Goal: Use online tool/utility: Use online tool/utility

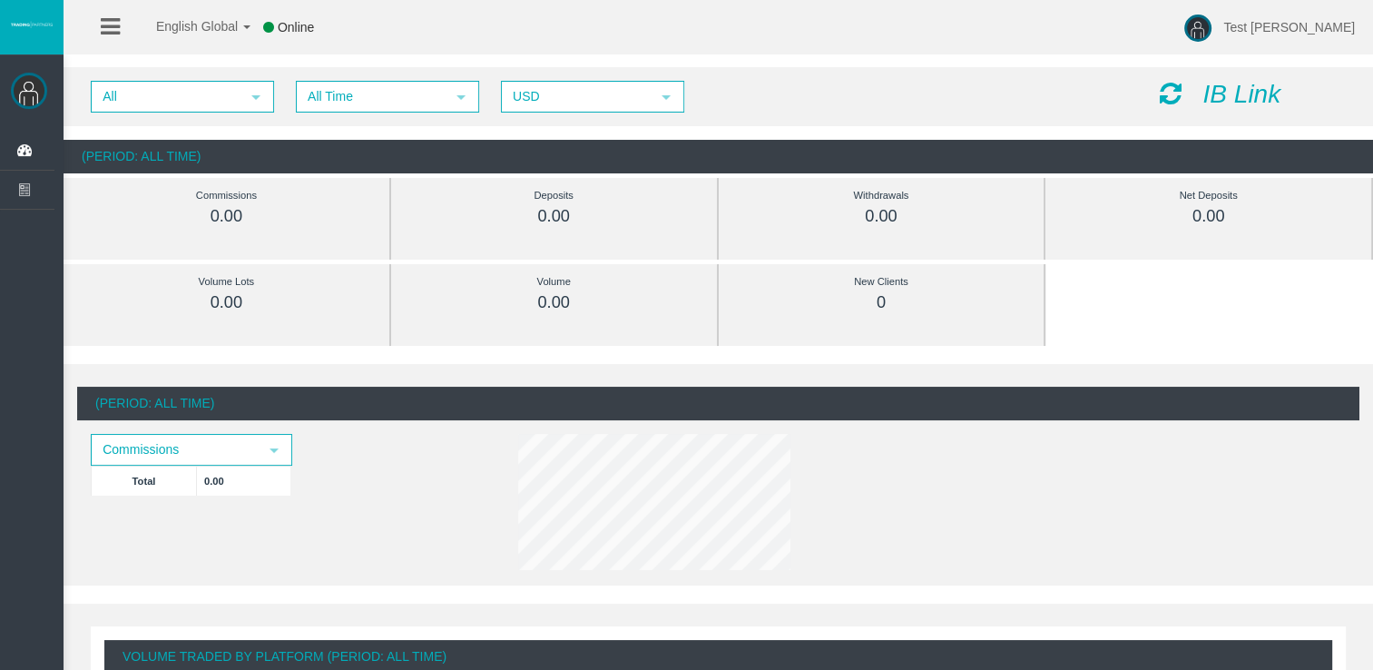
click at [109, 24] on icon at bounding box center [110, 26] width 19 height 23
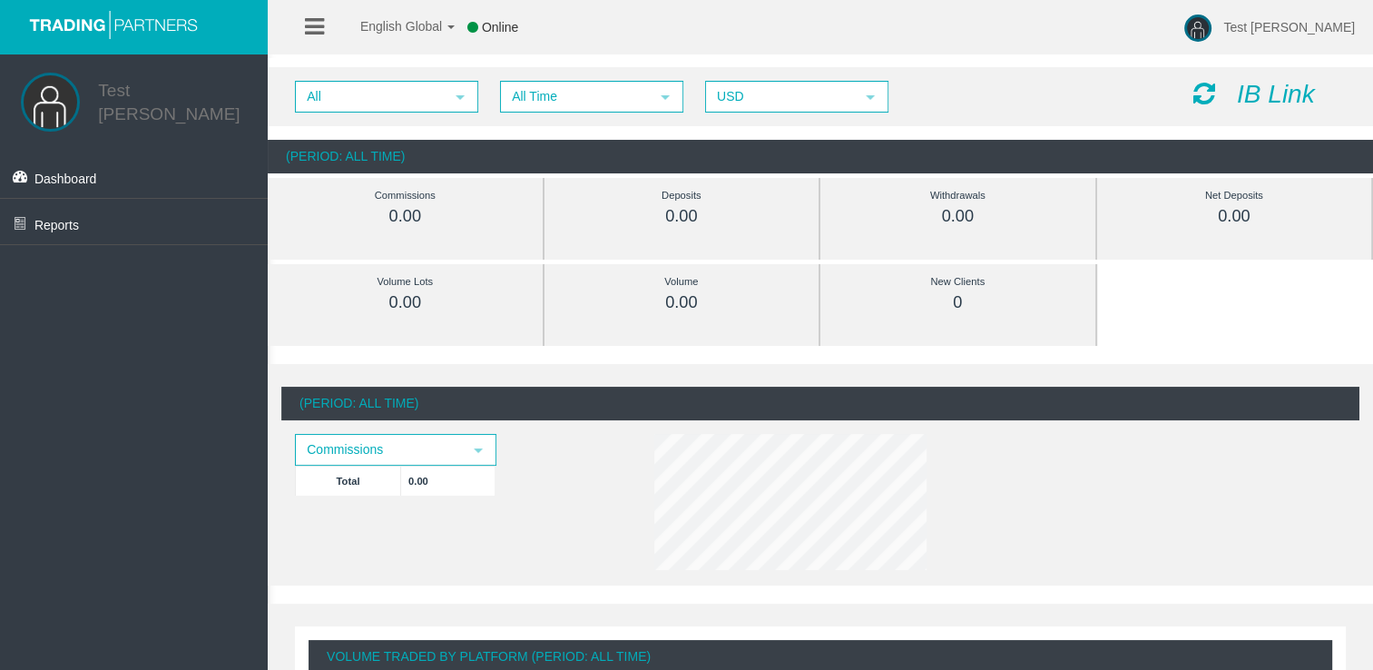
click at [312, 28] on icon at bounding box center [314, 26] width 19 height 23
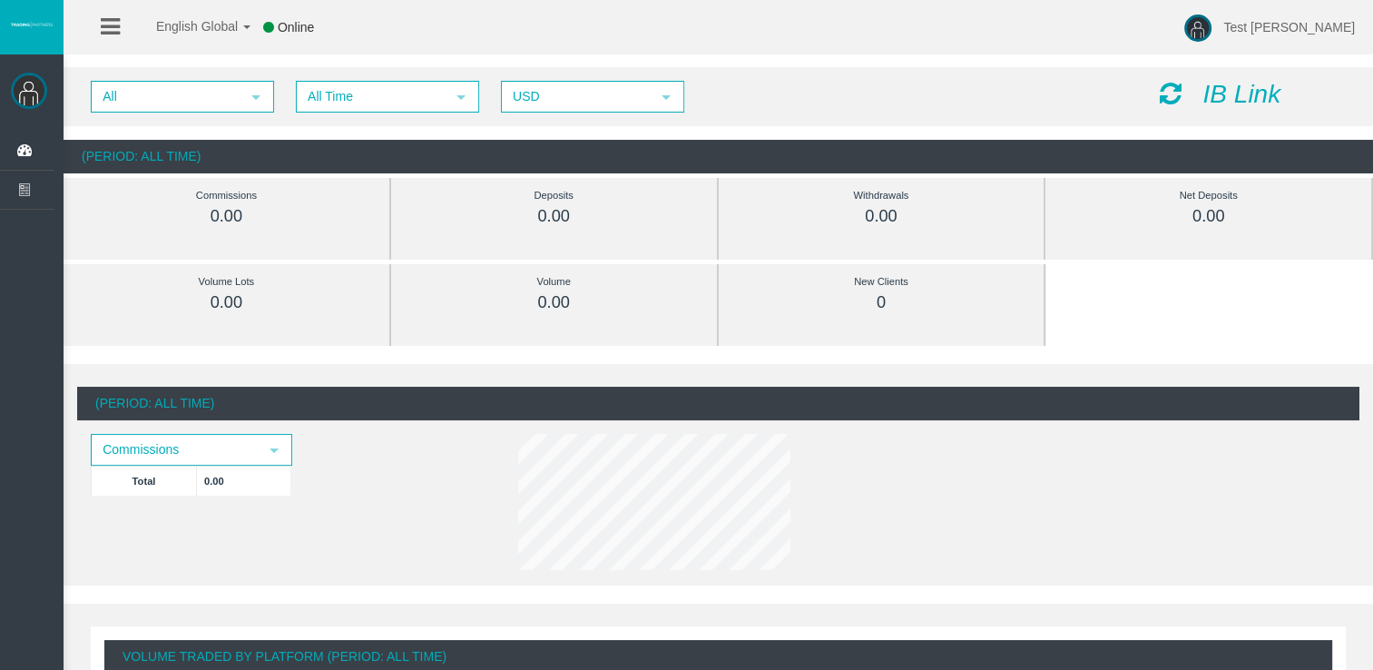
click at [1234, 93] on icon "IB Link" at bounding box center [1241, 94] width 78 height 28
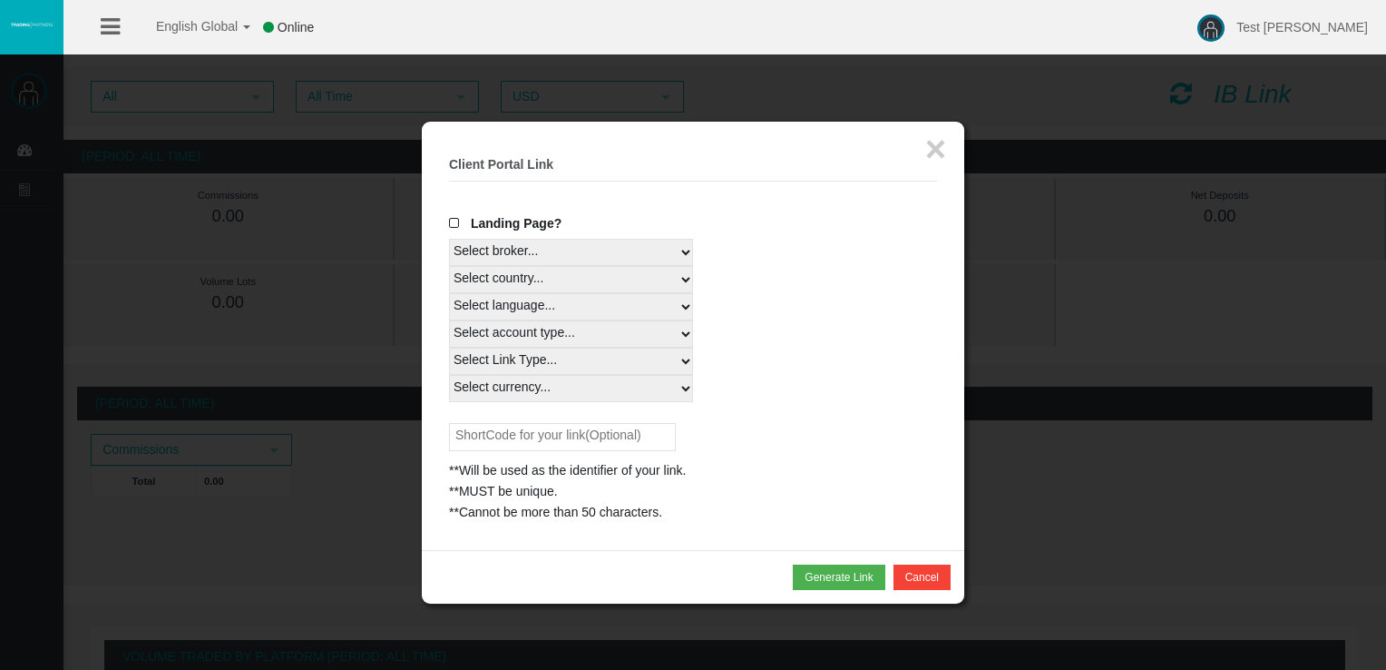
click at [664, 249] on select "Select broker... T4Trade" at bounding box center [571, 252] width 244 height 27
click at [827, 239] on div "Select broker... T4Trade" at bounding box center [693, 252] width 488 height 27
click at [455, 222] on span at bounding box center [458, 223] width 18 height 13
click at [0, 0] on input "Landing Page?" at bounding box center [0, 0] width 0 height 0
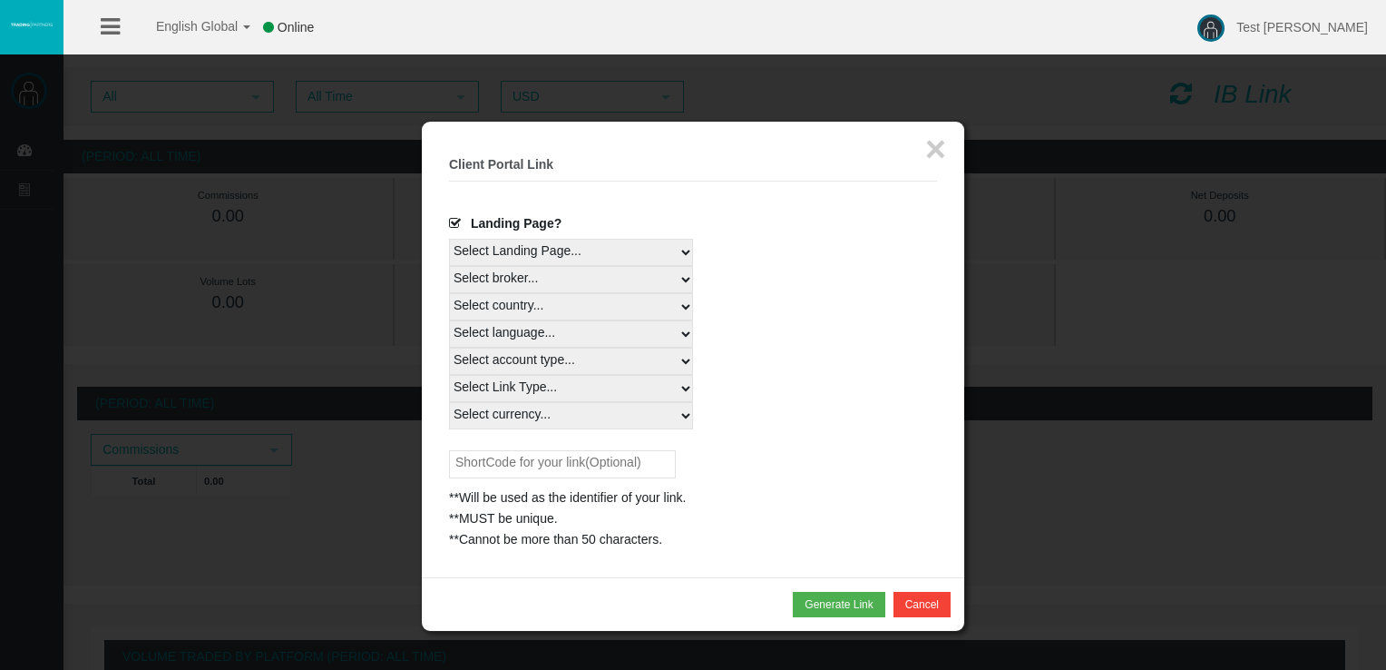
click at [606, 256] on select "Select Landing Page..." at bounding box center [571, 252] width 244 height 27
click at [813, 256] on div "Select Landing Page..." at bounding box center [693, 252] width 488 height 27
click at [664, 276] on select "Select broker... T4Trade" at bounding box center [571, 279] width 244 height 27
click at [851, 267] on div "Select broker... T4Trade" at bounding box center [693, 279] width 488 height 27
click at [658, 311] on select "Select country... Rest of the World" at bounding box center [571, 306] width 244 height 27
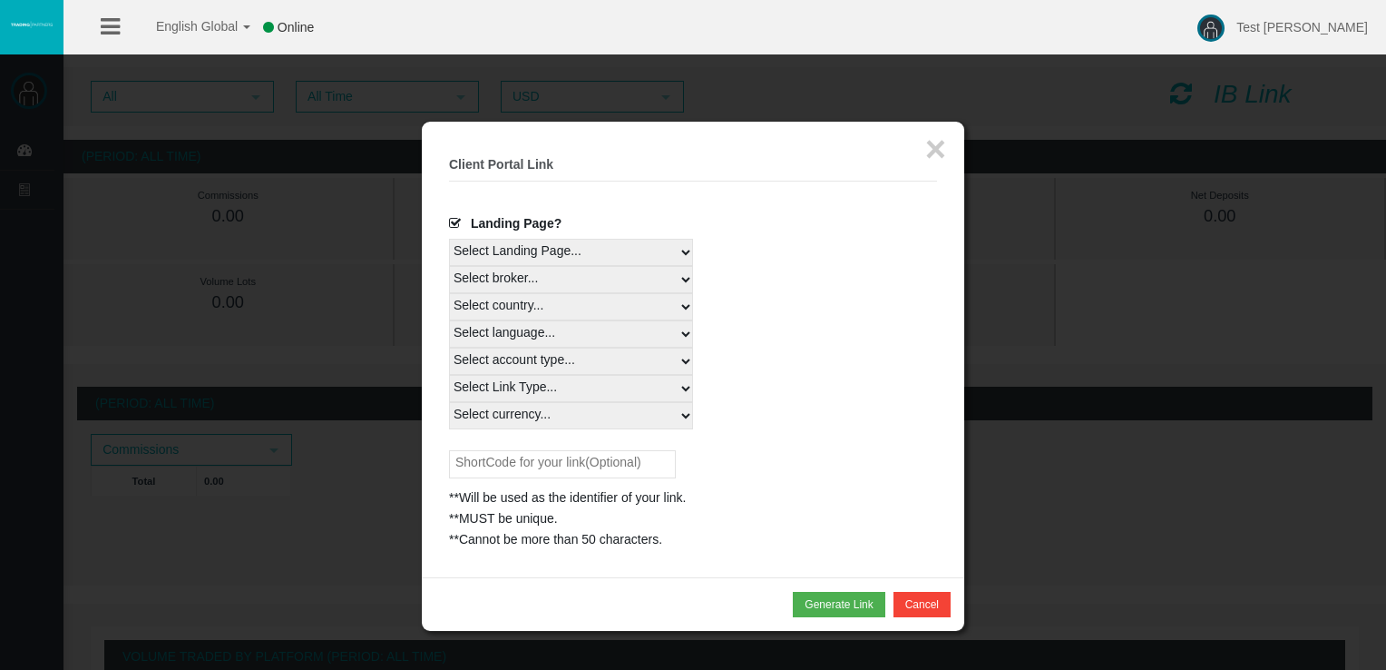
select select
click at [449, 293] on select "Select country... Rest of the World" at bounding box center [571, 306] width 244 height 27
click at [564, 336] on select "Select language... English Japanese Chinese Portuguese Spanish Czech German Fre…" at bounding box center [571, 333] width 244 height 27
select select
click at [449, 320] on select "Select language... English Japanese Chinese Portuguese Spanish Czech German Fre…" at bounding box center [571, 333] width 244 height 27
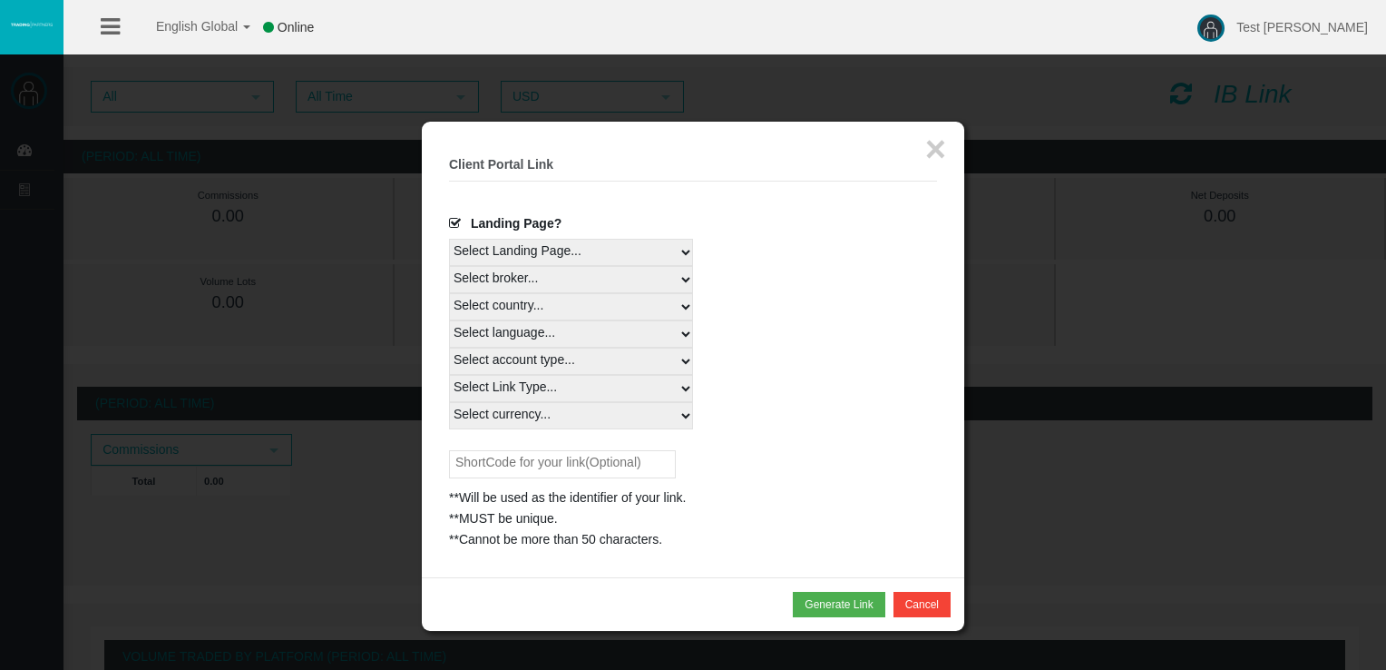
click at [523, 385] on select "Select Link Type..." at bounding box center [571, 388] width 244 height 27
click at [449, 375] on select "Select Link Type..." at bounding box center [571, 388] width 244 height 27
click at [513, 415] on select "Select currency... All Currencies" at bounding box center [571, 415] width 244 height 27
select select "All Currencies"
click at [449, 402] on select "Select currency... All Currencies" at bounding box center [571, 415] width 244 height 27
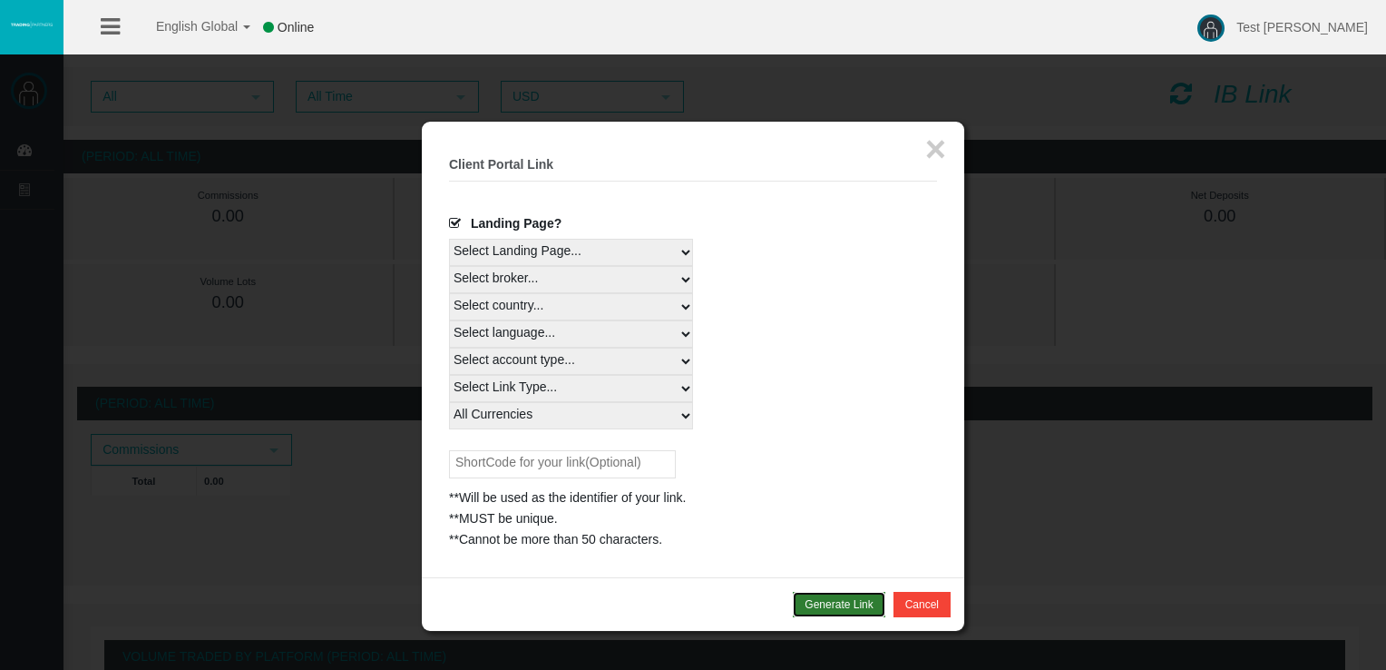
click at [838, 602] on button "Generate Link" at bounding box center [839, 603] width 92 height 25
click at [843, 597] on button "Generate Link" at bounding box center [839, 603] width 92 height 25
click at [537, 425] on select "Select currency... All Currencies" at bounding box center [571, 415] width 244 height 27
click at [449, 402] on select "Select currency... All Currencies" at bounding box center [571, 415] width 244 height 27
click at [520, 388] on select "Select Link Type..." at bounding box center [571, 388] width 244 height 27
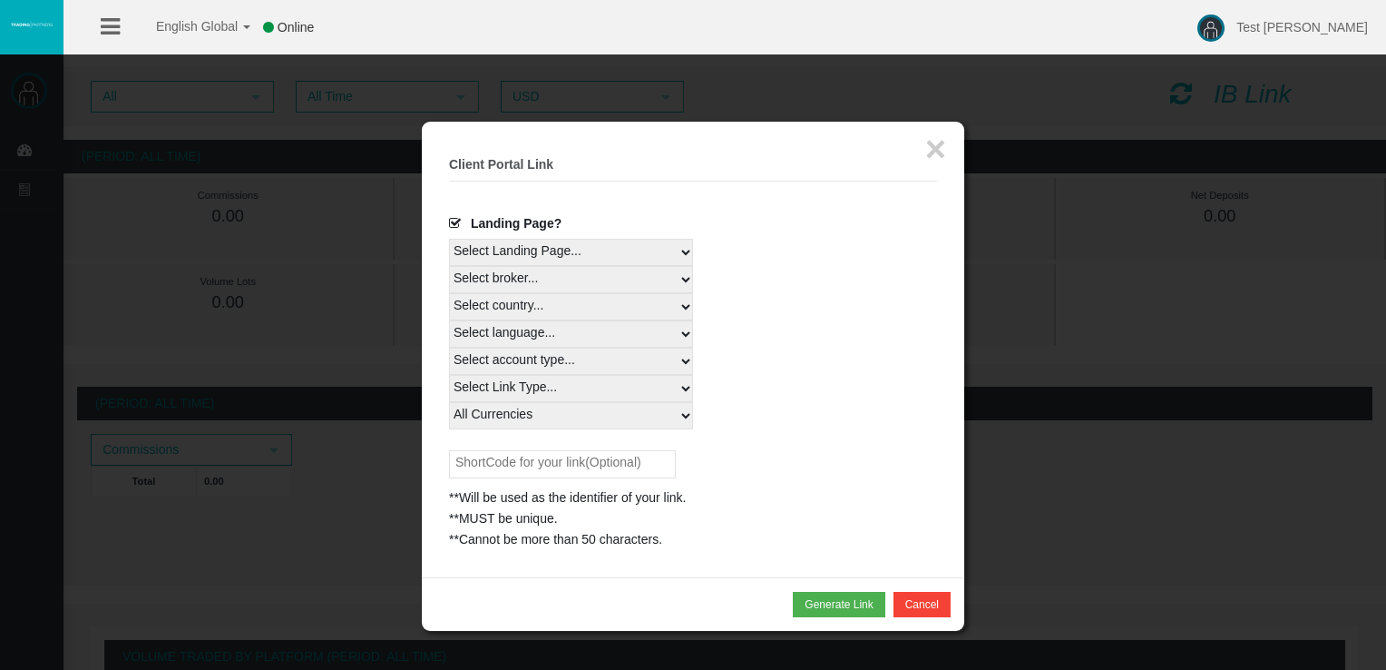
click at [449, 375] on select "Select Link Type..." at bounding box center [571, 388] width 244 height 27
click at [498, 364] on select "Select account type... All Platforms Trade Copy MT4 LiveFloatingSpreadAccount M…" at bounding box center [571, 360] width 244 height 27
select select
click at [449, 347] on select "Select account type... All Platforms Trade Copy MT4 LiveFloatingSpreadAccount M…" at bounding box center [571, 360] width 244 height 27
click at [509, 318] on select "Select country... Rest of the World" at bounding box center [571, 306] width 244 height 27
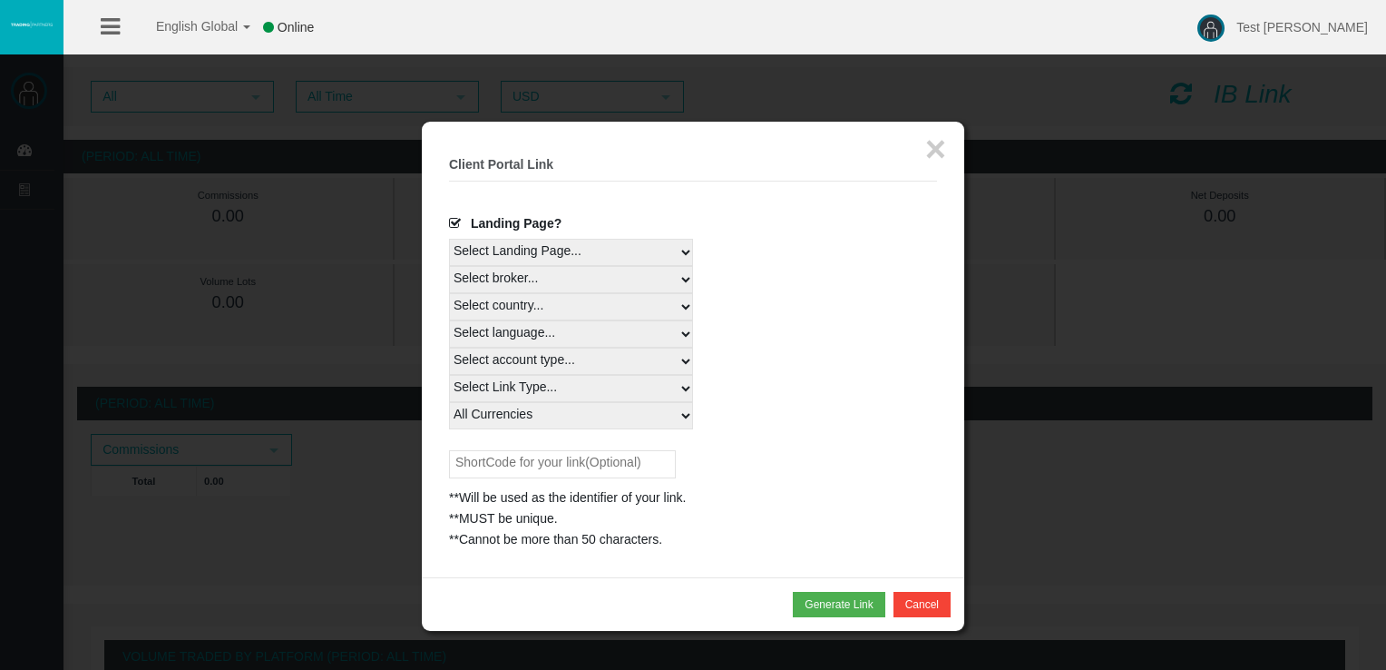
click at [839, 284] on div "Select broker... T4Trade" at bounding box center [693, 279] width 488 height 27
click at [838, 601] on button "Generate Link" at bounding box center [839, 603] width 92 height 25
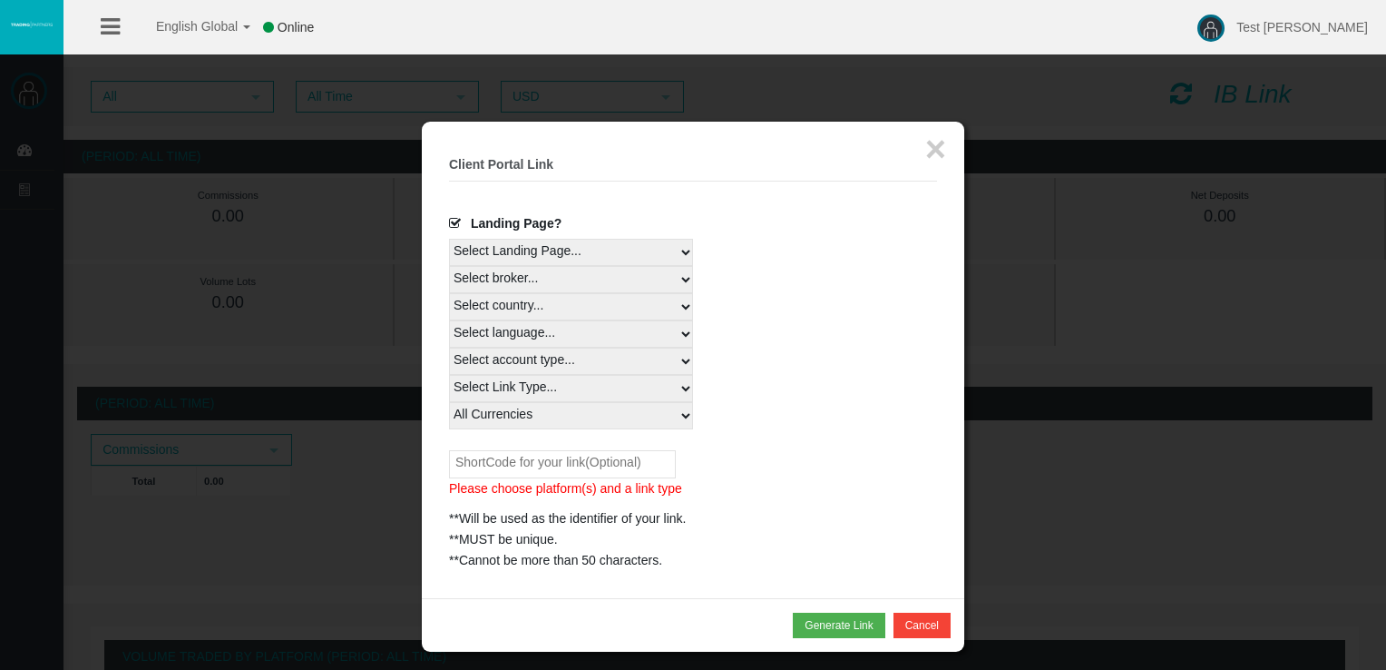
click at [624, 463] on input "text" at bounding box center [562, 464] width 227 height 28
click at [841, 458] on div "3455 Please choose platform(s) and a link type **Will be used as the identifier…" at bounding box center [693, 510] width 488 height 121
click at [836, 626] on button "Generate Link" at bounding box center [839, 624] width 92 height 25
click at [544, 462] on input "3455" at bounding box center [562, 464] width 227 height 28
type input "3"
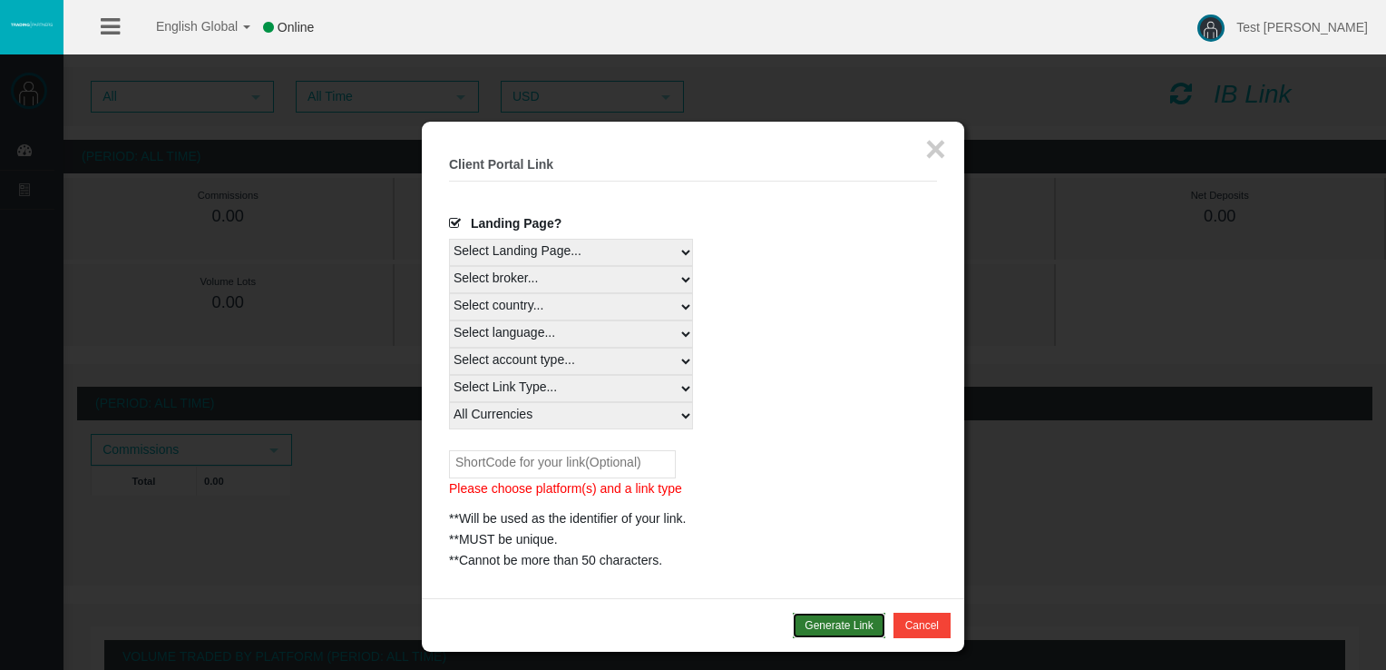
click at [842, 615] on button "Generate Link" at bounding box center [839, 624] width 92 height 25
click at [552, 307] on select "Select country... Rest of the World" at bounding box center [571, 306] width 244 height 27
select select
click at [449, 293] on select "Select country... Rest of the World" at bounding box center [571, 306] width 244 height 27
click at [561, 358] on select "Select account type... All Platforms Trade Copy MT4 LiveFloatingSpreadAccount M…" at bounding box center [571, 360] width 244 height 27
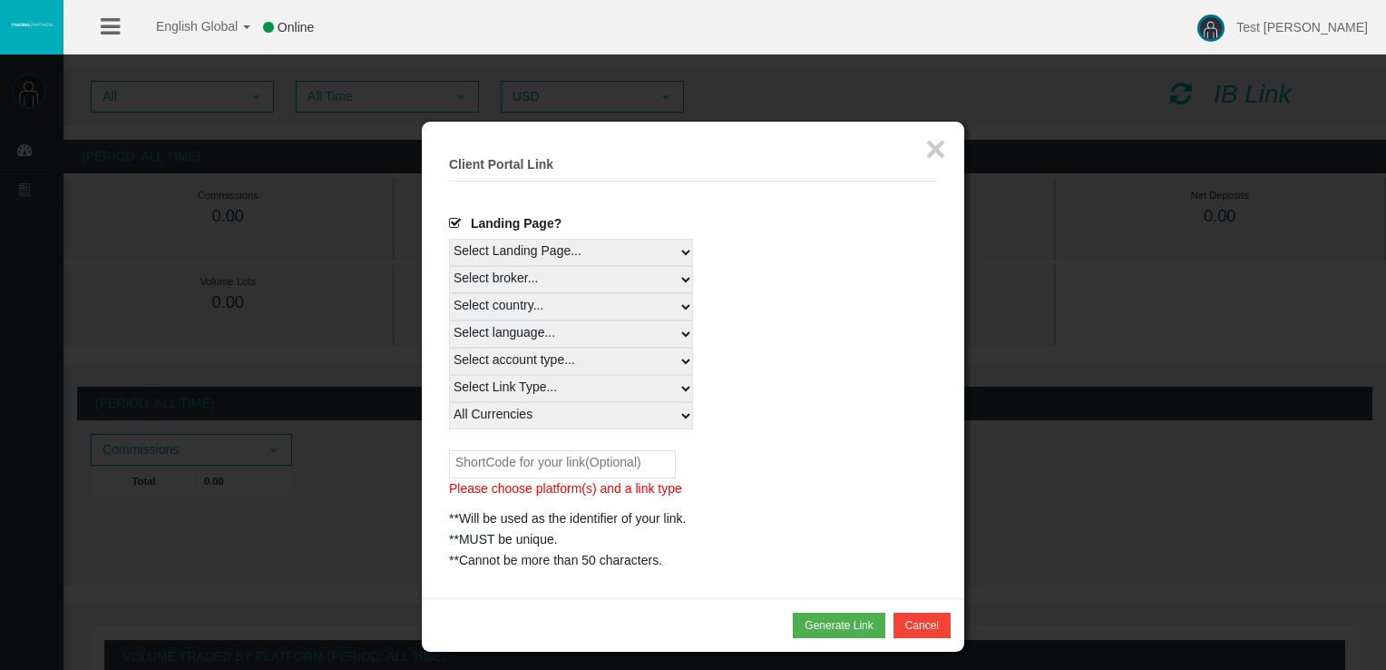
click at [449, 347] on select "Select account type... All Platforms Trade Copy MT4 LiveFloatingSpreadAccount M…" at bounding box center [571, 360] width 244 height 27
click at [543, 413] on select "Select currency... All Currencies" at bounding box center [571, 415] width 244 height 27
click at [449, 402] on select "Select currency... All Currencies" at bounding box center [571, 415] width 244 height 27
click at [835, 626] on button "Generate Link" at bounding box center [839, 624] width 92 height 25
click at [548, 303] on select "Select country... Rest of the World" at bounding box center [571, 306] width 244 height 27
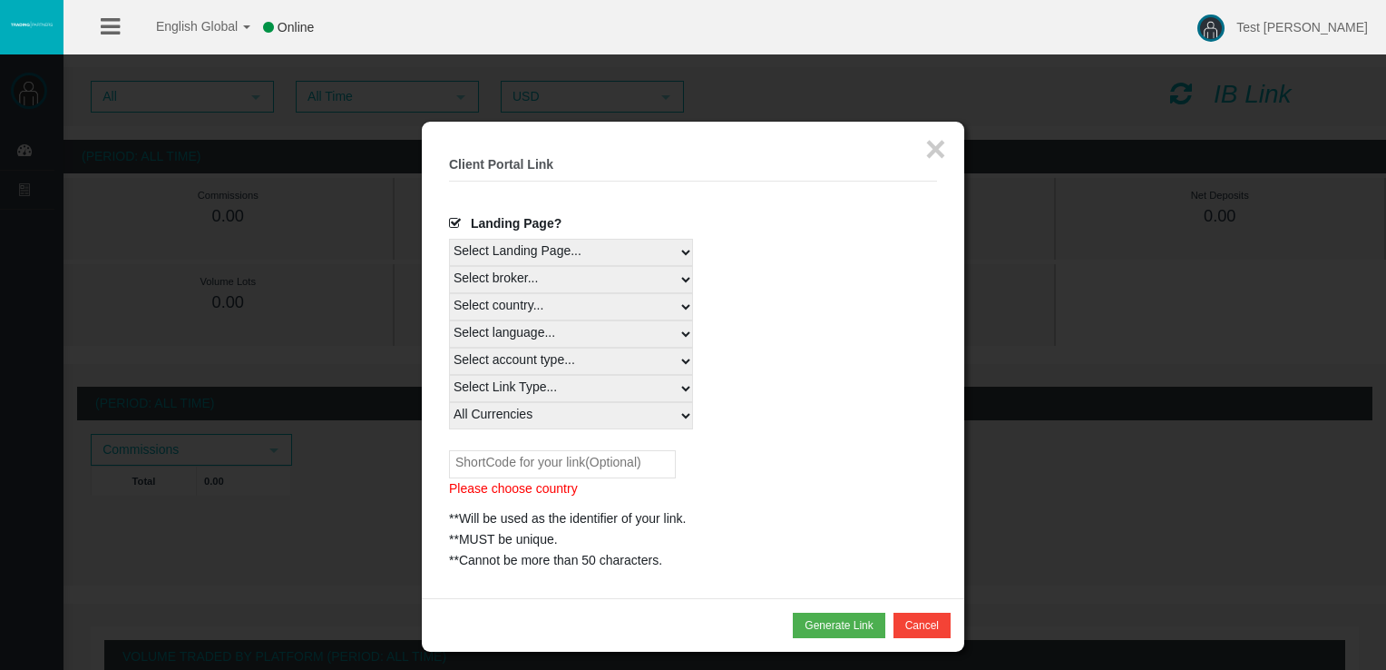
click at [552, 308] on select "Select country... Rest of the World" at bounding box center [571, 306] width 244 height 27
click at [601, 299] on select "Select country... Rest of the World" at bounding box center [571, 306] width 244 height 27
click at [848, 281] on div "Select broker... T4Trade" at bounding box center [693, 279] width 488 height 27
click at [687, 283] on select "Select broker... T4Trade" at bounding box center [571, 279] width 244 height 27
click at [832, 267] on div "Select broker... T4Trade" at bounding box center [693, 279] width 488 height 27
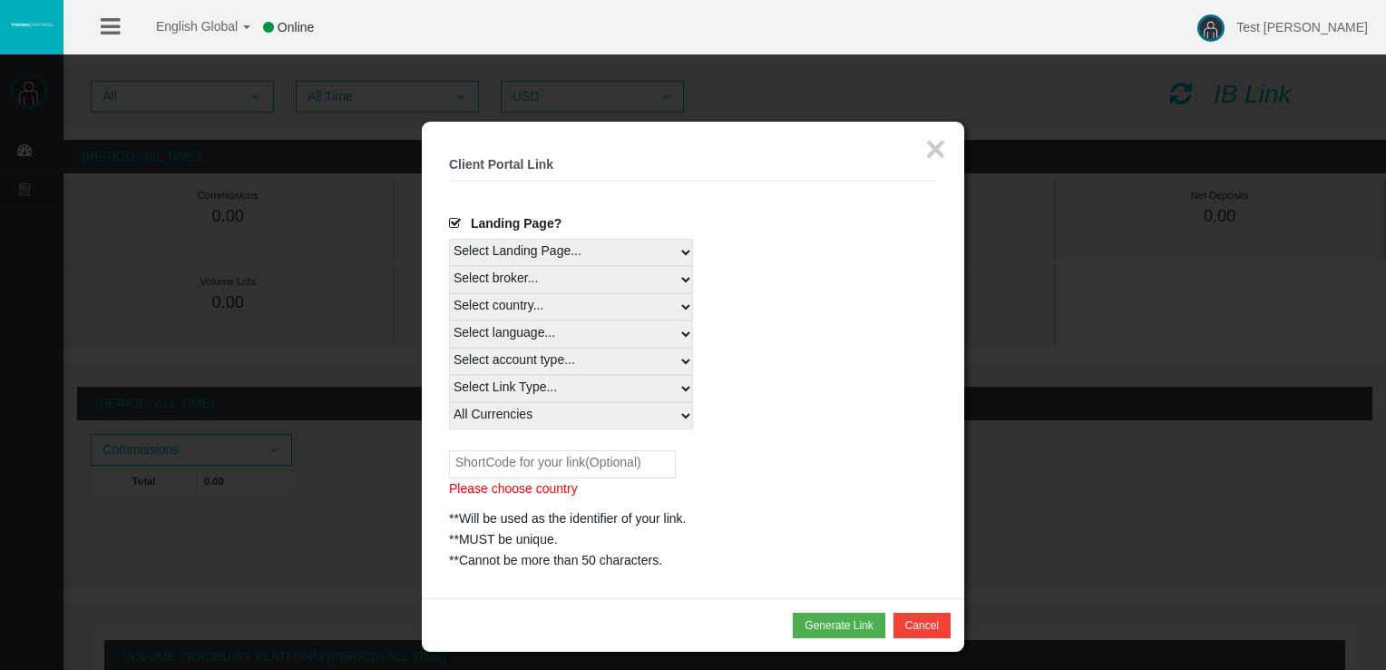
click at [610, 355] on select "Select account type... All Platforms Trade Copy MT4 LiveFloatingSpreadAccount M…" at bounding box center [571, 360] width 244 height 27
select select
click at [449, 347] on select "Select account type... All Platforms Trade Copy MT4 LiveFloatingSpreadAccount M…" at bounding box center [571, 360] width 244 height 27
click at [561, 323] on select "Select language... English Japanese Chinese Portuguese Spanish Czech German Fre…" at bounding box center [571, 333] width 244 height 27
click at [449, 320] on select "Select language... English Japanese Chinese Portuguese Spanish Czech German Fre…" at bounding box center [571, 333] width 244 height 27
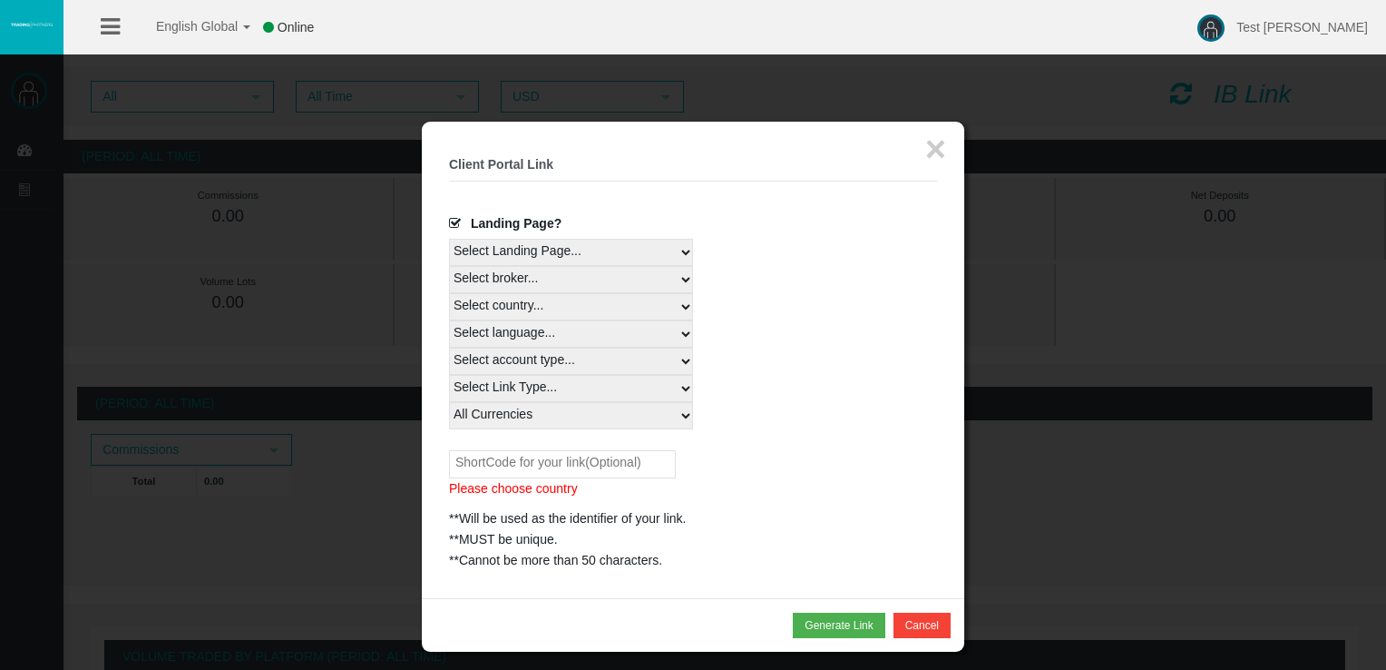
click at [519, 415] on select "Select currency... All Currencies" at bounding box center [571, 415] width 244 height 27
click at [850, 320] on div "Select language... English Japanese Chinese Portuguese Spanish Czech German Fre…" at bounding box center [693, 333] width 488 height 27
click at [838, 621] on button "Generate Link" at bounding box center [839, 624] width 92 height 25
click at [817, 619] on button "Generate Link" at bounding box center [839, 624] width 92 height 25
click at [929, 615] on button "Cancel" at bounding box center [922, 624] width 57 height 25
